Goal: Transaction & Acquisition: Purchase product/service

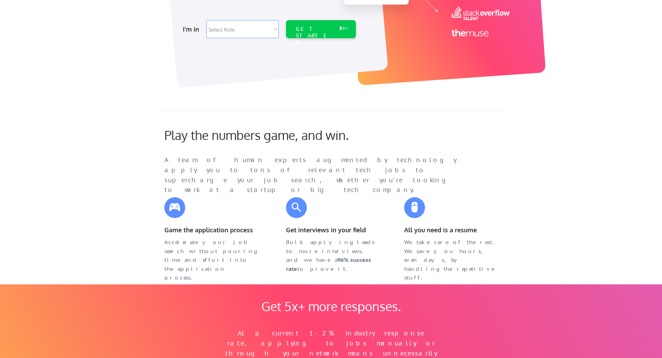
scroll to position [209, 0]
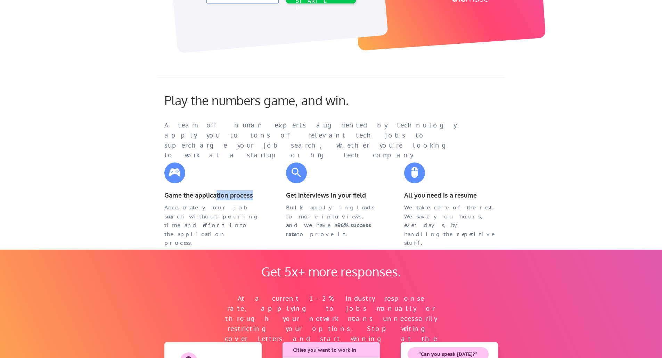
drag, startPoint x: 217, startPoint y: 198, endPoint x: 262, endPoint y: 196, distance: 45.2
click at [260, 196] on div "Game the application process" at bounding box center [211, 195] width 108 height 11
drag, startPoint x: 323, startPoint y: 197, endPoint x: 368, endPoint y: 197, distance: 45.2
click at [366, 197] on div "Get interviews in your field" at bounding box center [333, 195] width 94 height 10
click at [368, 197] on div "Get interviews in your field" at bounding box center [333, 195] width 94 height 10
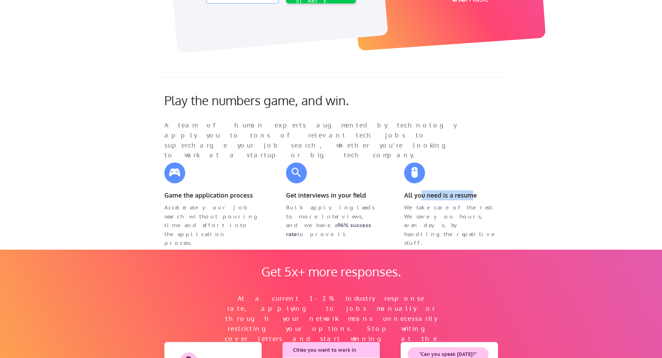
drag, startPoint x: 423, startPoint y: 197, endPoint x: 474, endPoint y: 196, distance: 50.7
click at [472, 196] on div "All you need is a resume" at bounding box center [451, 195] width 94 height 10
click at [474, 196] on div "All you need is a resume" at bounding box center [451, 195] width 94 height 10
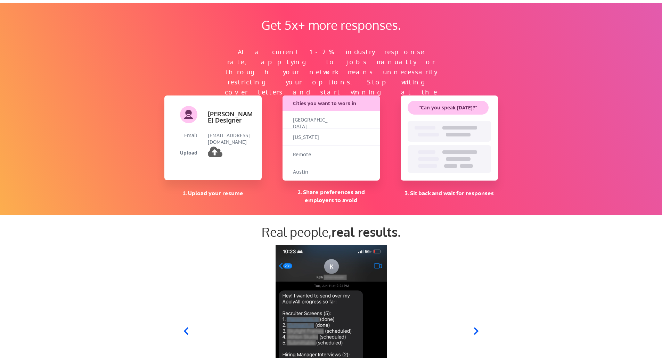
scroll to position [521, 0]
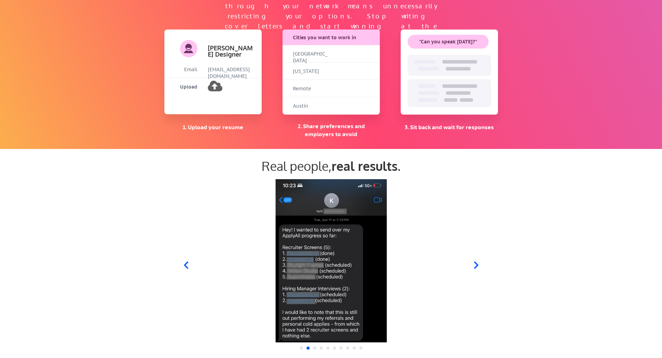
click at [297, 183] on img at bounding box center [331, 260] width 268 height 163
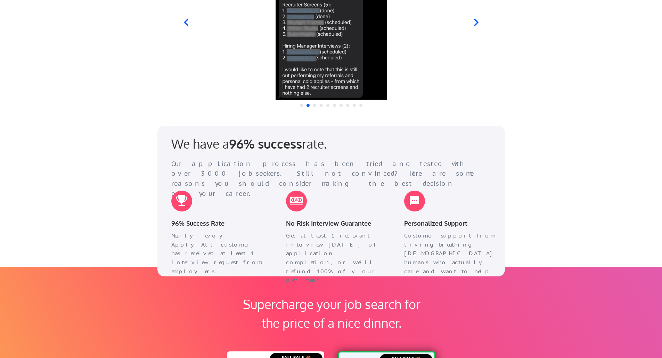
scroll to position [765, 0]
drag, startPoint x: 260, startPoint y: 149, endPoint x: 333, endPoint y: 149, distance: 72.3
click at [333, 149] on div "We have a 96% success rate." at bounding box center [272, 143] width 202 height 15
drag, startPoint x: 336, startPoint y: 224, endPoint x: 387, endPoint y: 224, distance: 50.7
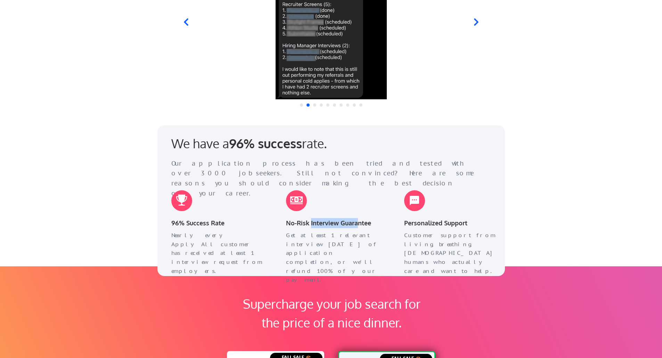
click at [387, 224] on div "We have a 96% success rate. Our application process has been tried and tested w…" at bounding box center [331, 200] width 348 height 150
drag, startPoint x: 387, startPoint y: 224, endPoint x: 395, endPoint y: 225, distance: 7.8
click at [387, 224] on div "We have a 96% success rate. Our application process has been tried and tested w…" at bounding box center [331, 200] width 348 height 150
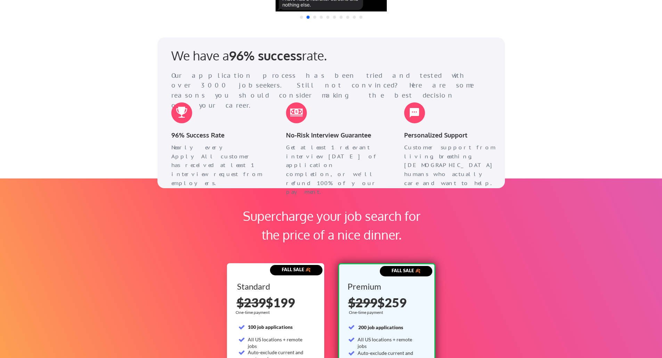
scroll to position [938, 0]
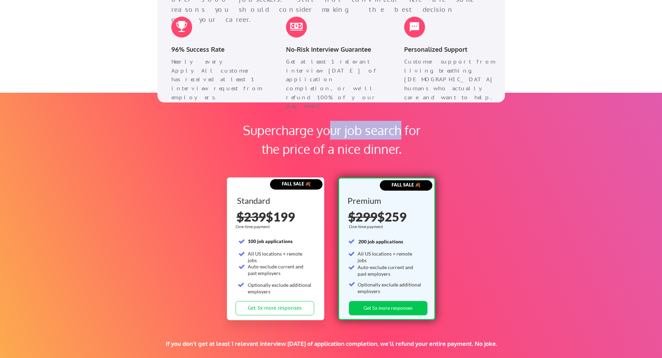
drag, startPoint x: 330, startPoint y: 129, endPoint x: 408, endPoint y: 129, distance: 78.5
click at [405, 129] on div "Supercharge your job search for the price of a nice dinner." at bounding box center [331, 140] width 195 height 38
click at [408, 129] on div "Supercharge your job search for the price of a nice dinner." at bounding box center [331, 140] width 195 height 38
click at [406, 131] on div "Supercharge your job search for the price of a nice dinner." at bounding box center [331, 140] width 195 height 38
click at [408, 131] on div "Supercharge your job search for the price of a nice dinner." at bounding box center [331, 140] width 195 height 38
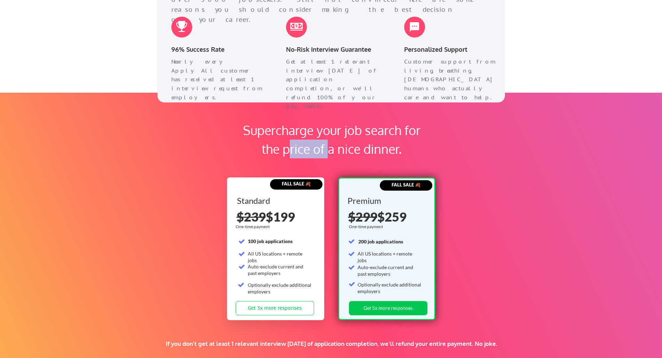
drag, startPoint x: 290, startPoint y: 149, endPoint x: 381, endPoint y: 149, distance: 91.0
click at [380, 149] on div "Supercharge your job search for the price of a nice dinner." at bounding box center [331, 140] width 195 height 38
click at [381, 149] on div "Supercharge your job search for the price of a nice dinner." at bounding box center [331, 140] width 195 height 38
drag, startPoint x: 307, startPoint y: 149, endPoint x: 366, endPoint y: 148, distance: 59.1
click at [361, 148] on div "Supercharge your job search for the price of a nice dinner." at bounding box center [331, 140] width 195 height 38
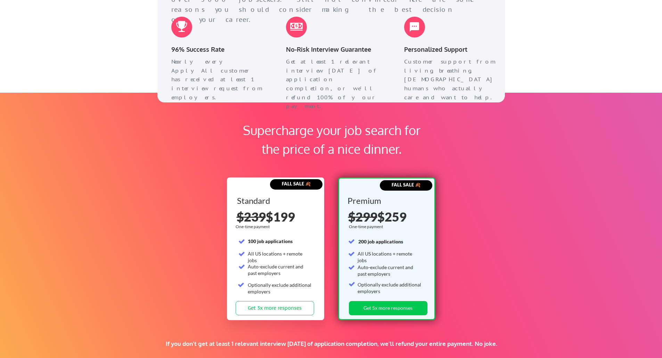
click at [366, 148] on div "Supercharge your job search for the price of a nice dinner." at bounding box center [331, 140] width 195 height 38
drag, startPoint x: 294, startPoint y: 254, endPoint x: 303, endPoint y: 254, distance: 9.4
click at [302, 254] on div "All US locations + remote jobs" at bounding box center [280, 258] width 64 height 14
click at [303, 254] on div "All US locations + remote jobs" at bounding box center [280, 258] width 64 height 14
drag, startPoint x: 265, startPoint y: 255, endPoint x: 304, endPoint y: 254, distance: 39.3
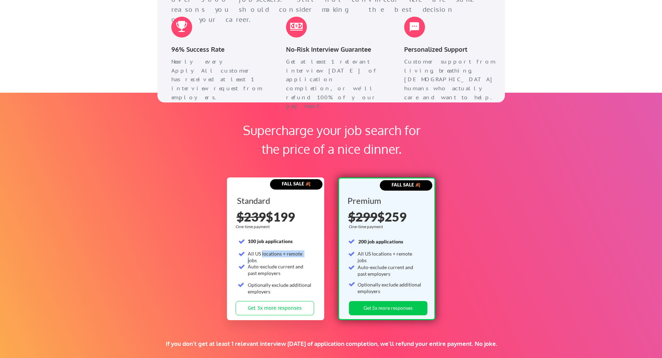
click at [303, 254] on div "All US locations + remote jobs" at bounding box center [280, 258] width 64 height 14
click at [304, 254] on div "All US locations + remote jobs" at bounding box center [280, 258] width 64 height 14
drag, startPoint x: 253, startPoint y: 266, endPoint x: 293, endPoint y: 266, distance: 39.6
click at [293, 266] on div "Auto-exclude current and past employers" at bounding box center [280, 270] width 64 height 14
click at [294, 266] on div "Auto-exclude current and past employers" at bounding box center [280, 270] width 64 height 14
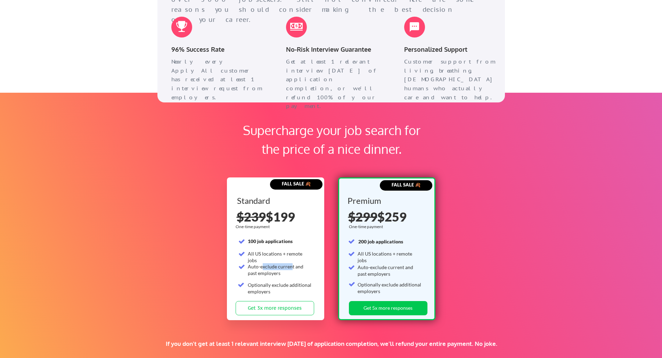
drag, startPoint x: 263, startPoint y: 266, endPoint x: 301, endPoint y: 266, distance: 38.6
click at [301, 266] on div "Auto-exclude current and past employers" at bounding box center [280, 270] width 64 height 14
click at [302, 266] on div "Auto-exclude current and past employers" at bounding box center [280, 270] width 64 height 14
drag, startPoint x: 254, startPoint y: 268, endPoint x: 302, endPoint y: 268, distance: 48.3
click at [301, 268] on div "Auto-exclude current and past employers" at bounding box center [280, 270] width 64 height 14
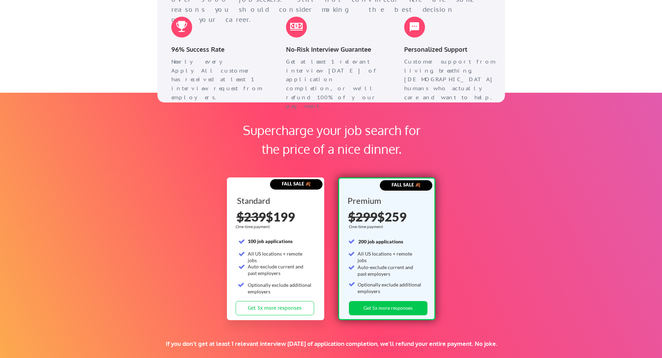
click at [303, 268] on div "Auto-exclude current and past employers" at bounding box center [280, 270] width 64 height 14
drag, startPoint x: 259, startPoint y: 285, endPoint x: 337, endPoint y: 285, distance: 78.2
click at [334, 285] on div "FALL SALE 🍂 Standard 100 job applications All US locations + remote jobs Auto-e…" at bounding box center [331, 247] width 209 height 157
click at [339, 285] on div "FALL SALE 🍂 Premium One-time payment 200 job applications All US locations + re…" at bounding box center [386, 249] width 97 height 143
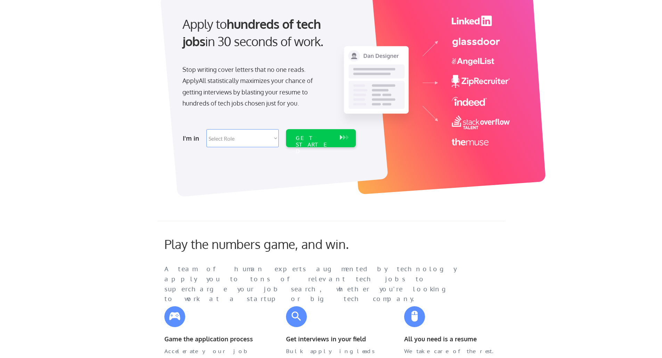
scroll to position [0, 0]
